Goal: Navigation & Orientation: Find specific page/section

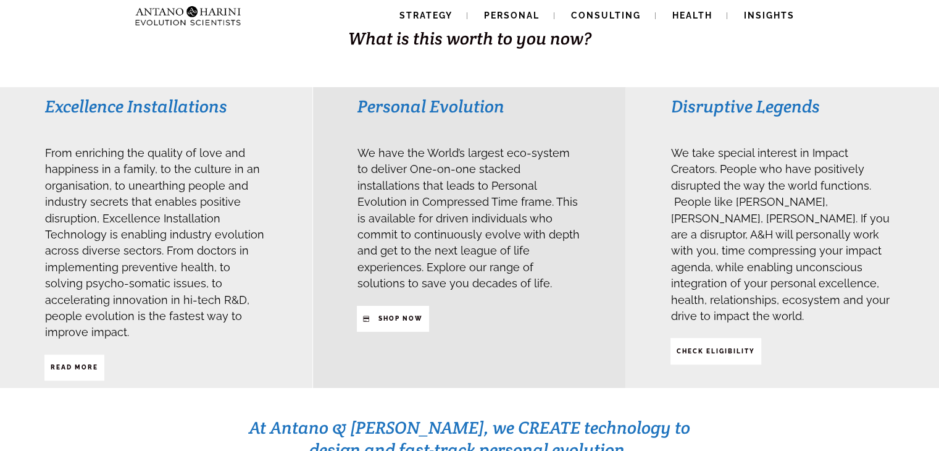
scroll to position [264, 0]
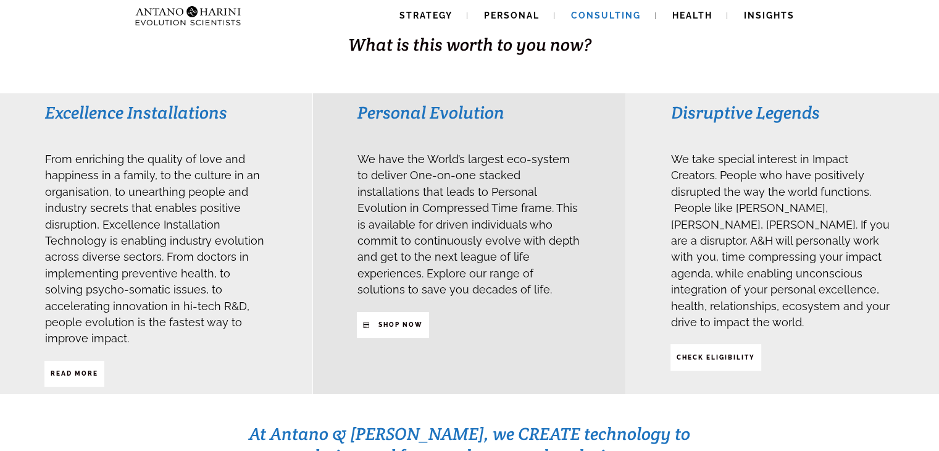
click at [615, 10] on span "Consulting" at bounding box center [606, 15] width 70 height 10
click at [399, 314] on span "SHop NOW" at bounding box center [400, 324] width 44 height 21
